Goal: Information Seeking & Learning: Learn about a topic

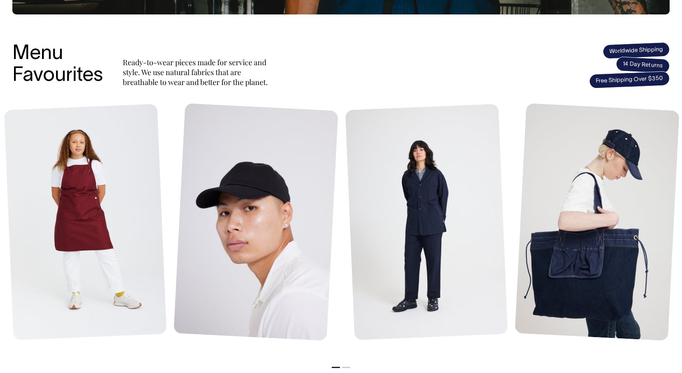
scroll to position [382, 0]
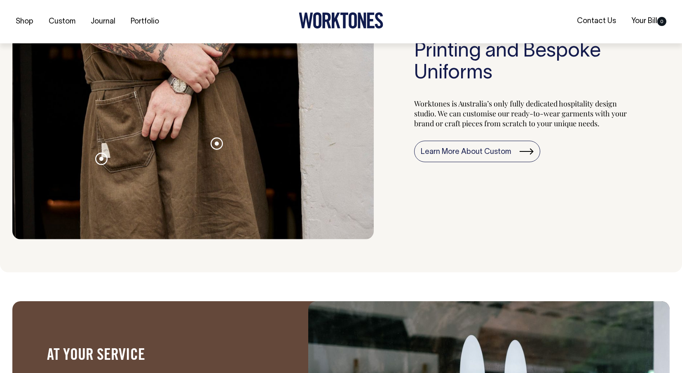
click at [183, 255] on div "Bespoke Apron for Bar Copains Contrast stitch Heavy weight fabric Woven patch F…" at bounding box center [341, 51] width 682 height 441
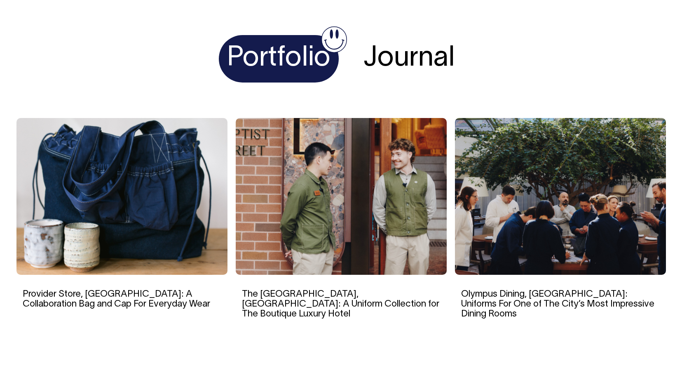
scroll to position [1456, 0]
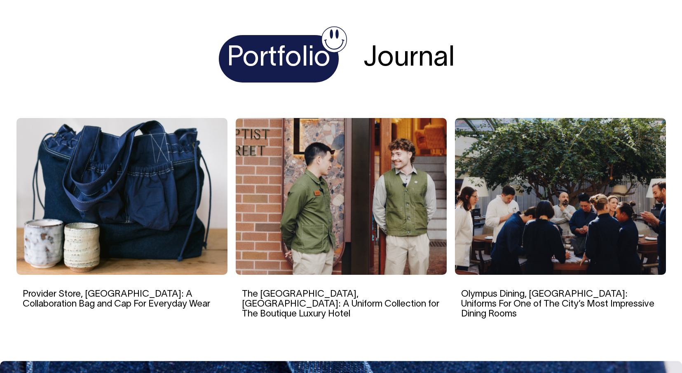
click at [565, 187] on img at bounding box center [560, 196] width 211 height 157
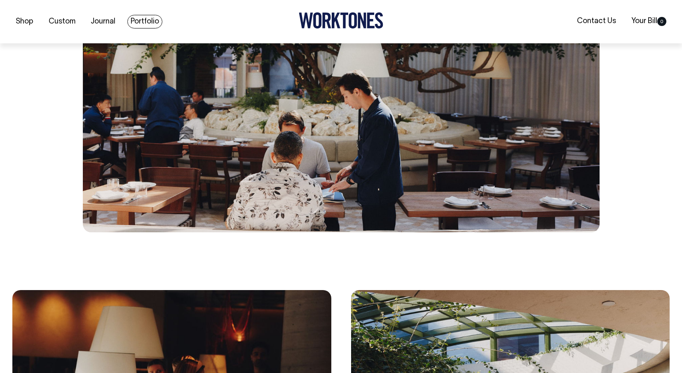
scroll to position [2617, 0]
click at [141, 23] on link "Portfolio" at bounding box center [144, 22] width 35 height 14
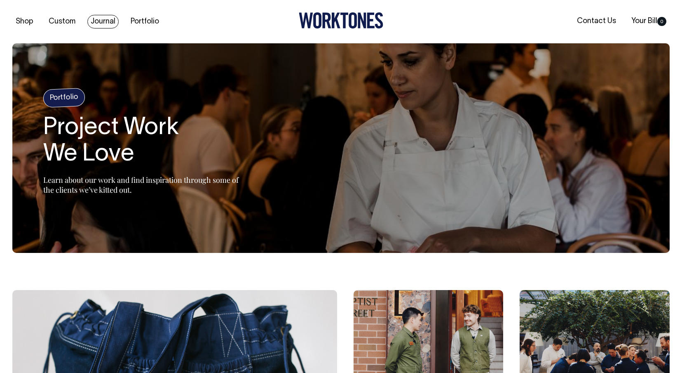
click at [101, 19] on link "Journal" at bounding box center [102, 22] width 31 height 14
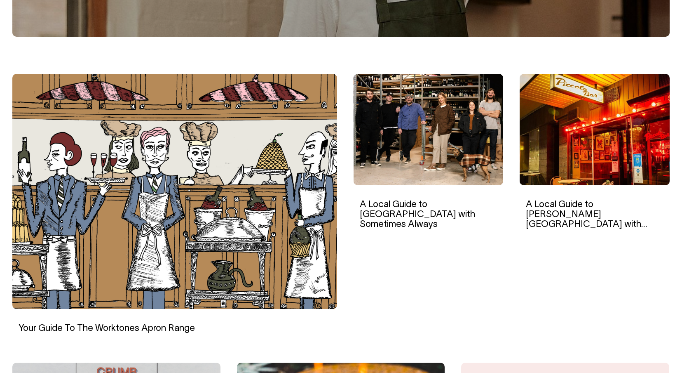
scroll to position [216, 0]
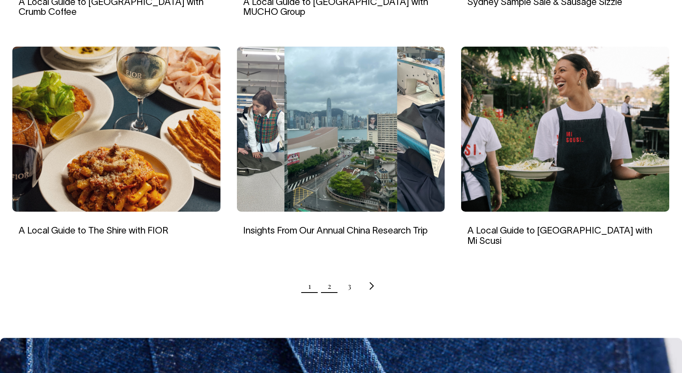
click at [329, 275] on link "2" at bounding box center [330, 285] width 4 height 21
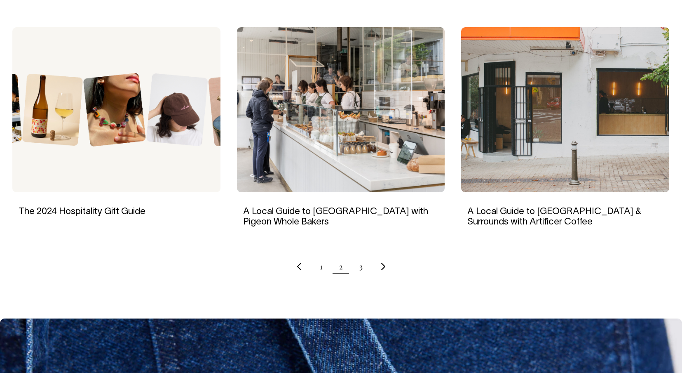
scroll to position [779, 0]
click at [358, 256] on ul "1 2 3" at bounding box center [340, 266] width 657 height 21
click at [364, 260] on ul "1 2 3" at bounding box center [340, 266] width 657 height 21
click at [361, 260] on link "3" at bounding box center [360, 266] width 3 height 21
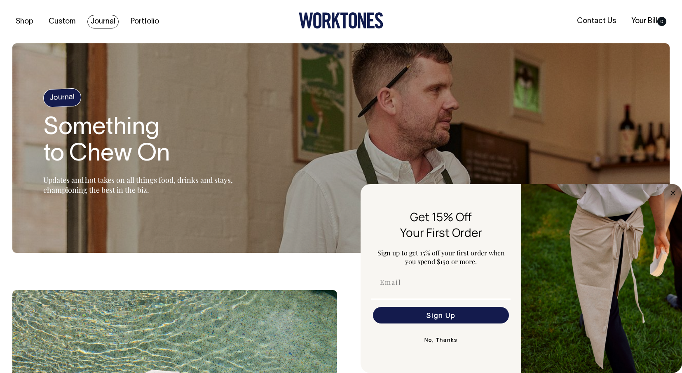
click at [101, 18] on link "Journal" at bounding box center [102, 22] width 31 height 14
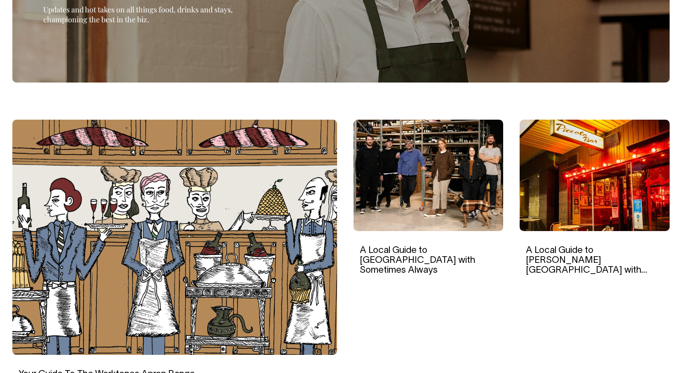
scroll to position [171, 0]
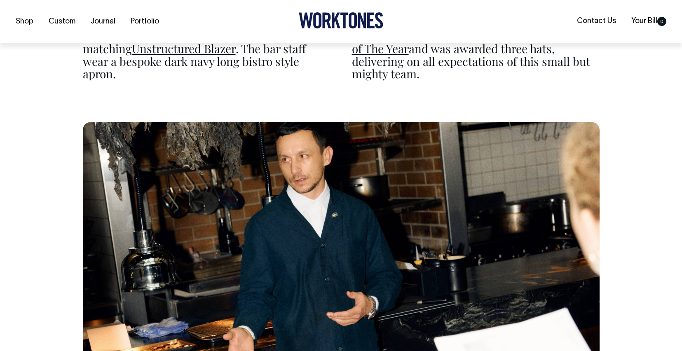
scroll to position [4081, 0]
